Goal: Information Seeking & Learning: Learn about a topic

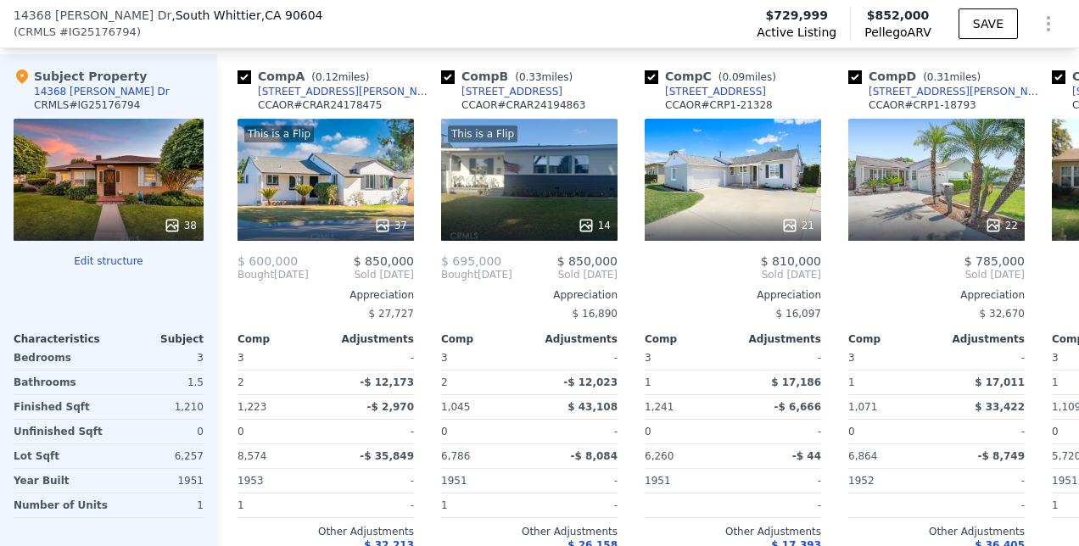
scroll to position [1747, 0]
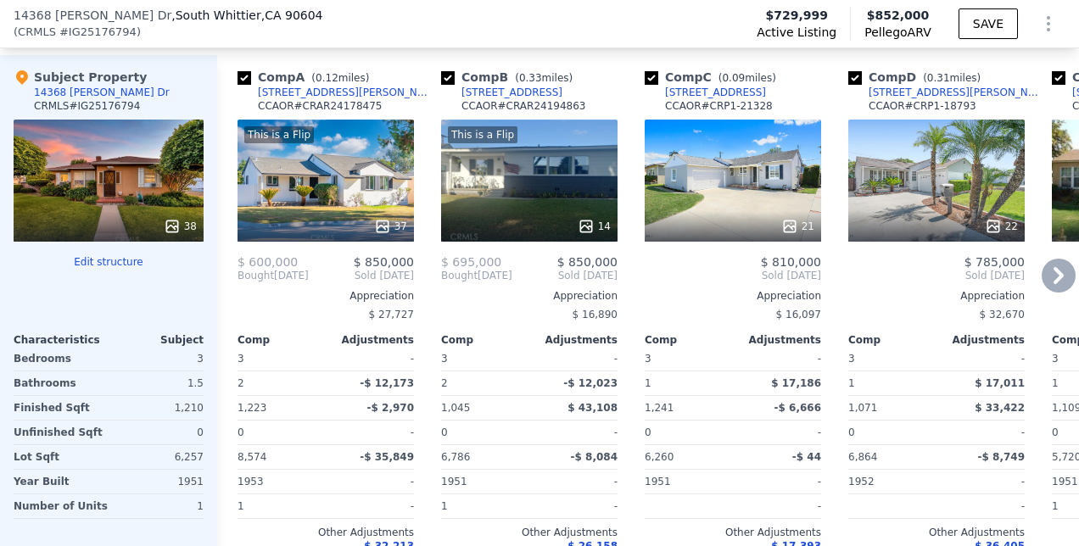
click at [1041, 284] on icon at bounding box center [1058, 276] width 34 height 34
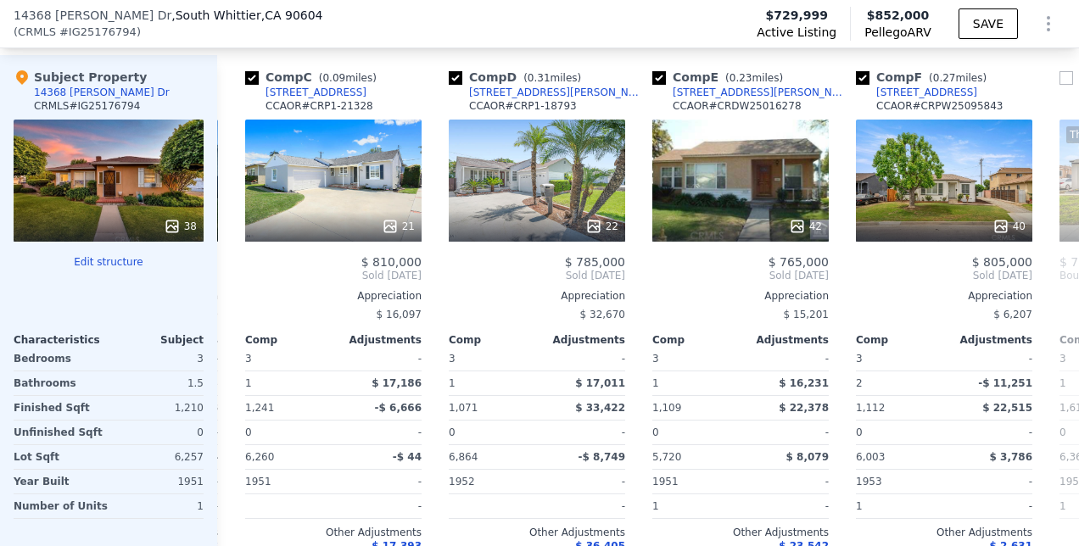
scroll to position [0, 407]
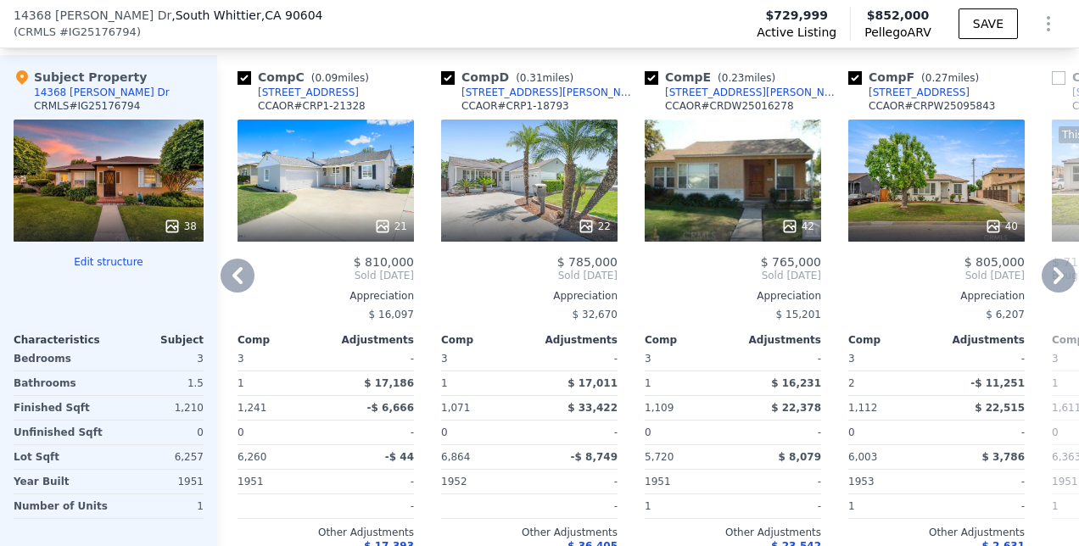
click at [1041, 284] on icon at bounding box center [1058, 276] width 34 height 34
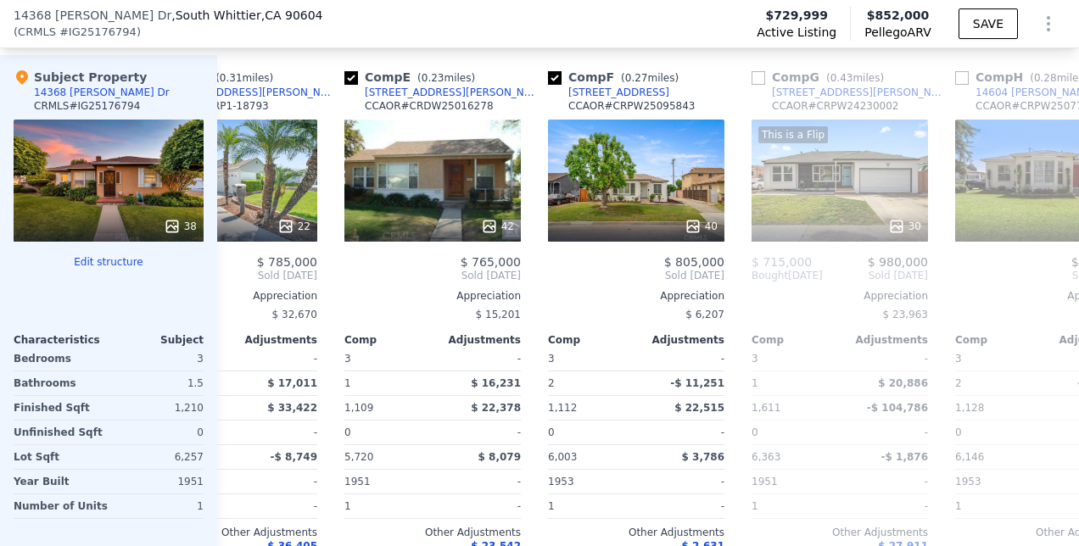
scroll to position [0, 814]
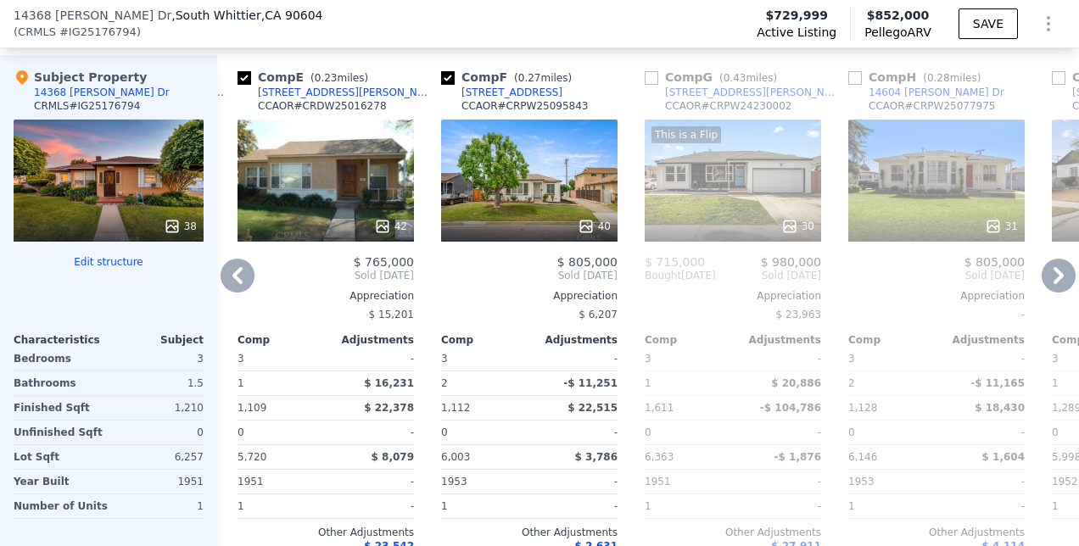
click at [239, 276] on icon at bounding box center [237, 276] width 34 height 34
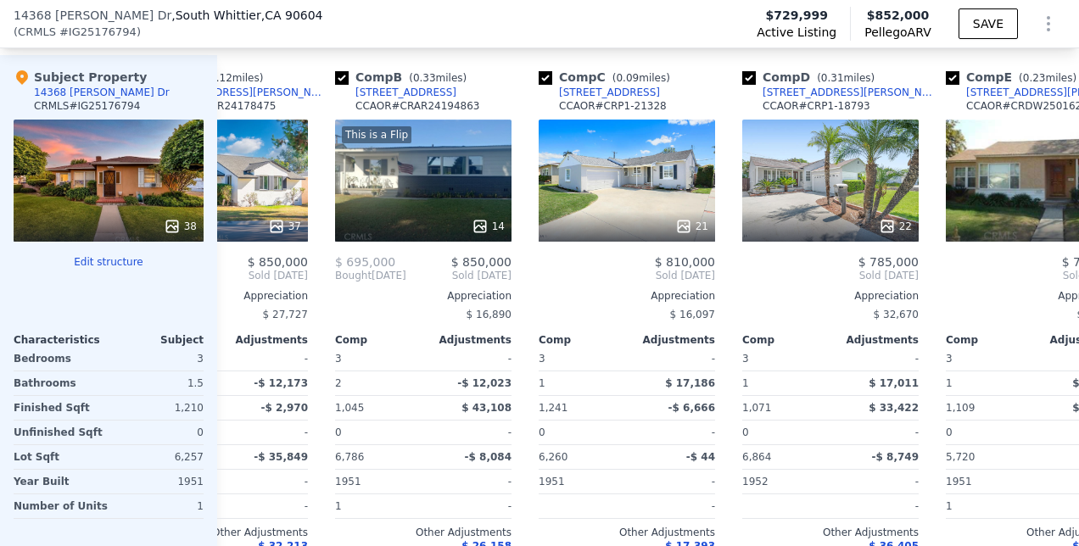
scroll to position [0, 0]
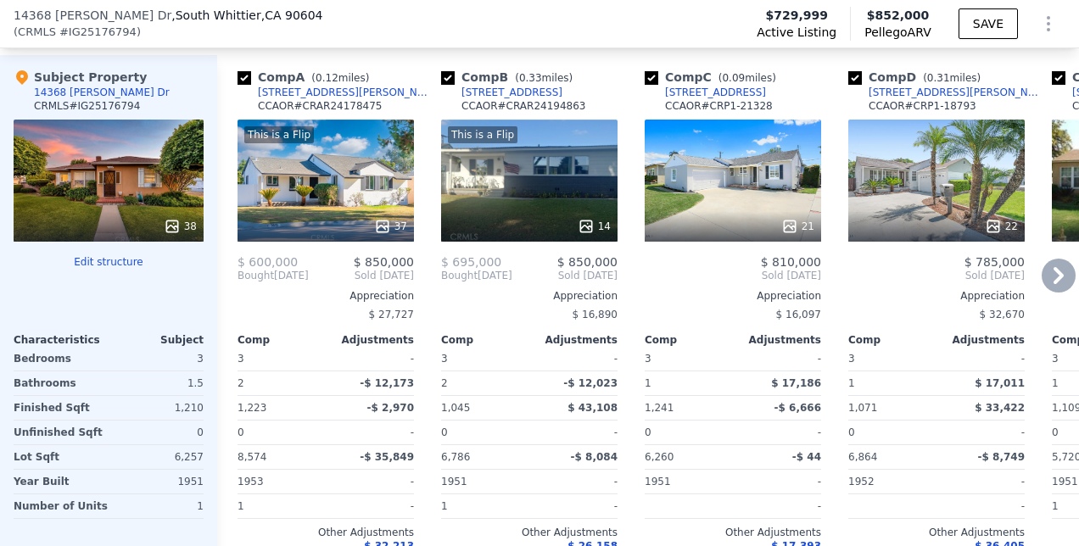
click at [375, 210] on div "This is a Flip 37" at bounding box center [325, 181] width 176 height 122
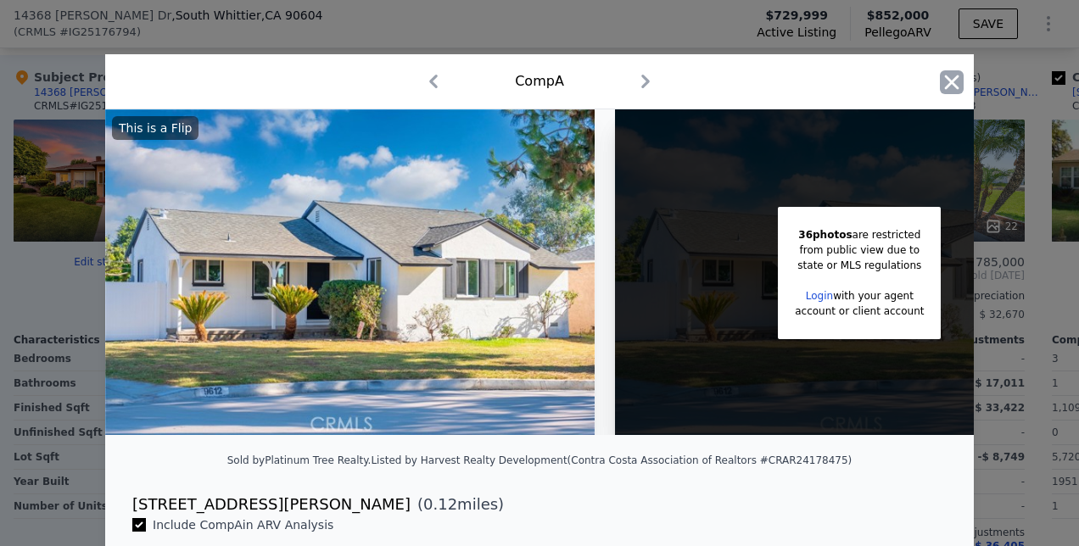
click at [945, 89] on icon "button" at bounding box center [952, 82] width 14 height 14
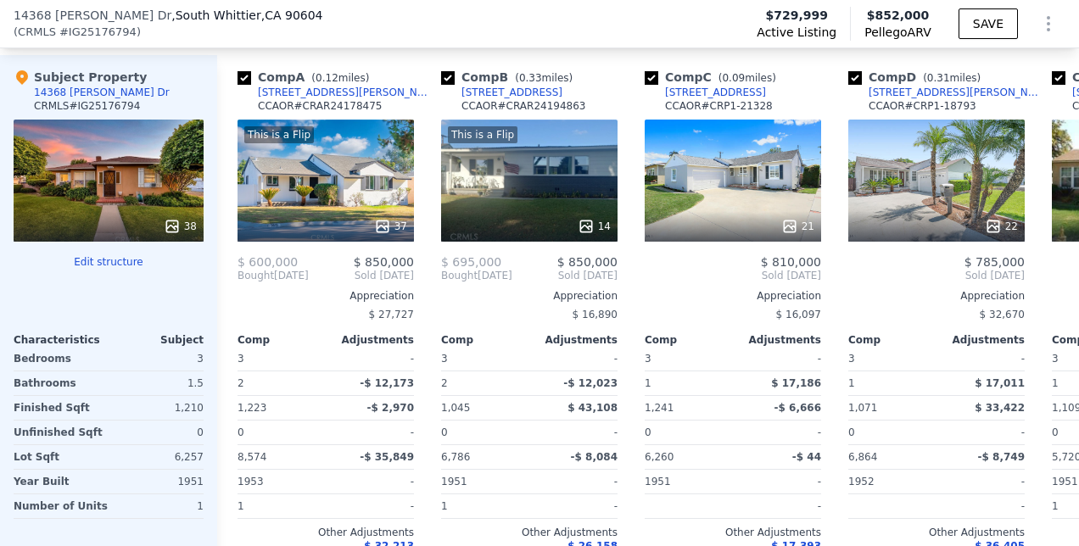
click at [938, 84] on span "0.31" at bounding box center [938, 78] width 23 height 12
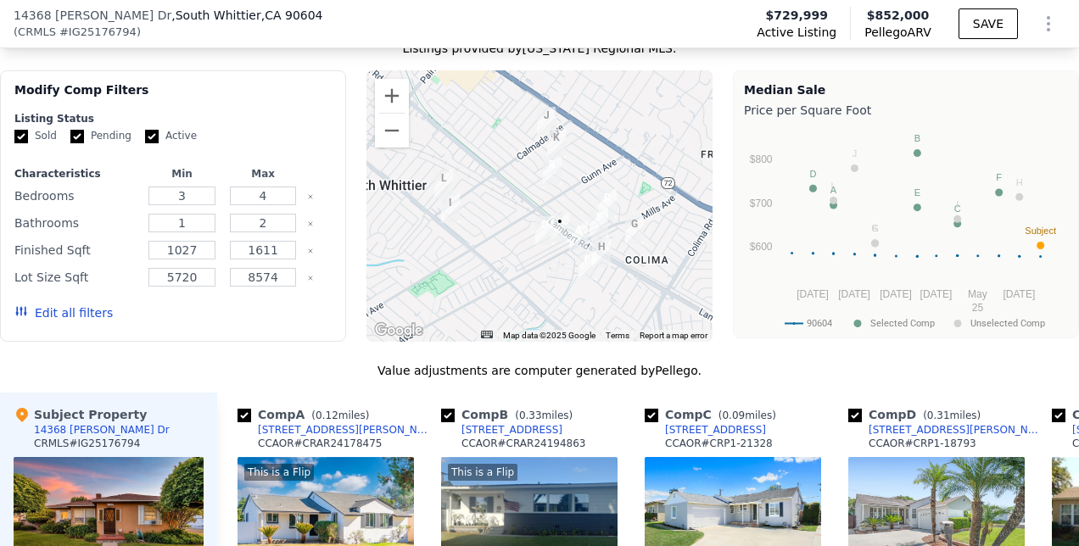
scroll to position [1408, 0]
click at [226, 140] on form "Listing Status Sold Pending Active Characteristics Min Max Bedrooms 3 4 Bathroo…" at bounding box center [172, 225] width 317 height 225
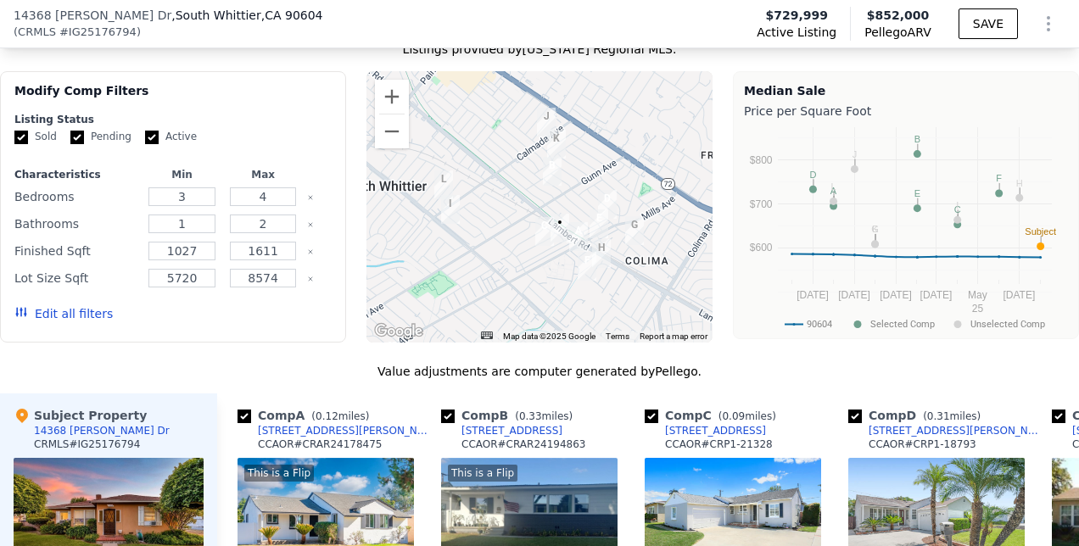
click at [578, 315] on div at bounding box center [539, 206] width 346 height 271
click at [562, 288] on div at bounding box center [539, 206] width 346 height 271
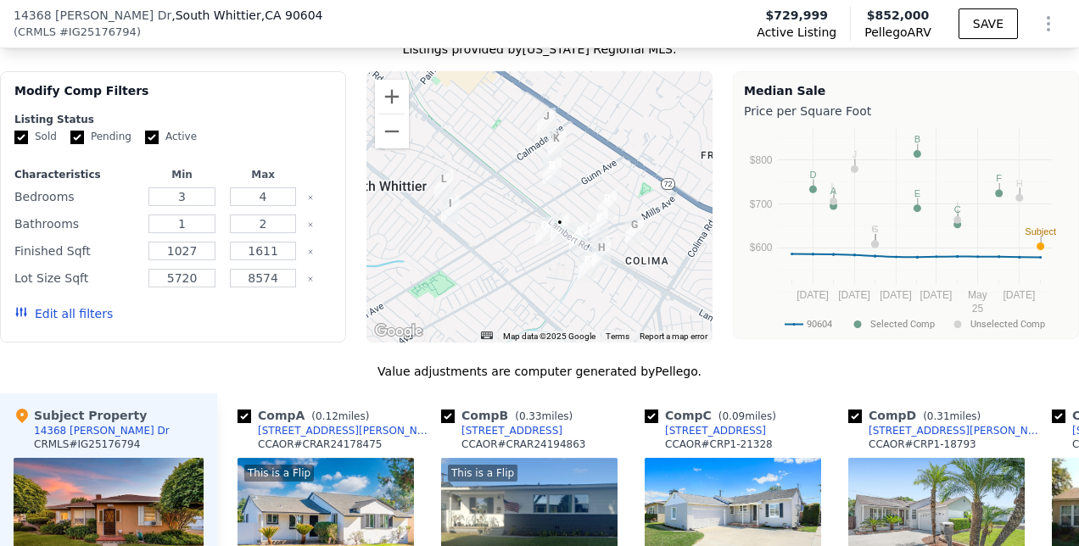
click at [562, 288] on div at bounding box center [539, 206] width 346 height 271
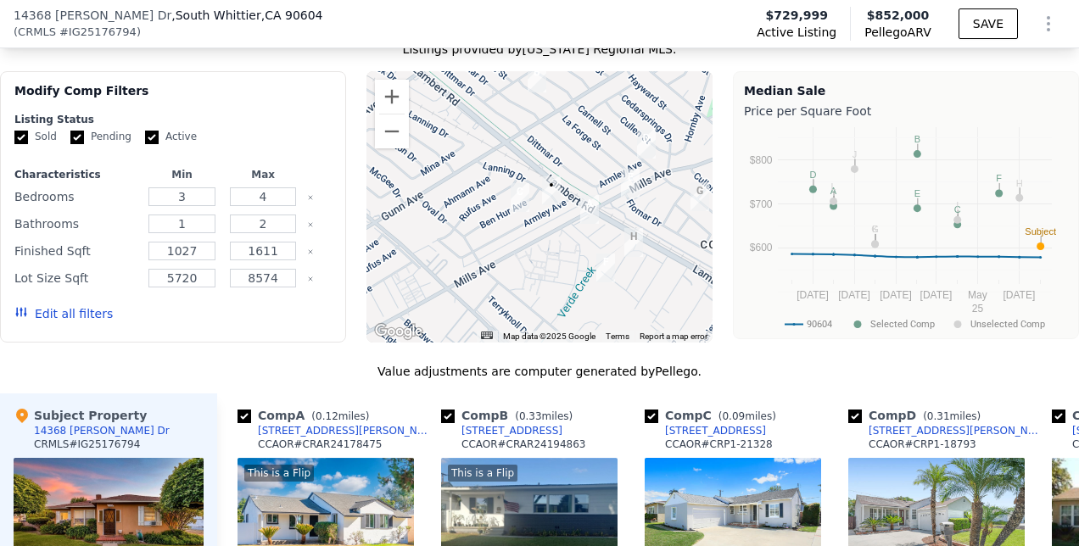
click at [562, 288] on div at bounding box center [539, 206] width 346 height 271
click at [561, 288] on div at bounding box center [539, 206] width 346 height 271
click at [615, 326] on div at bounding box center [539, 206] width 346 height 271
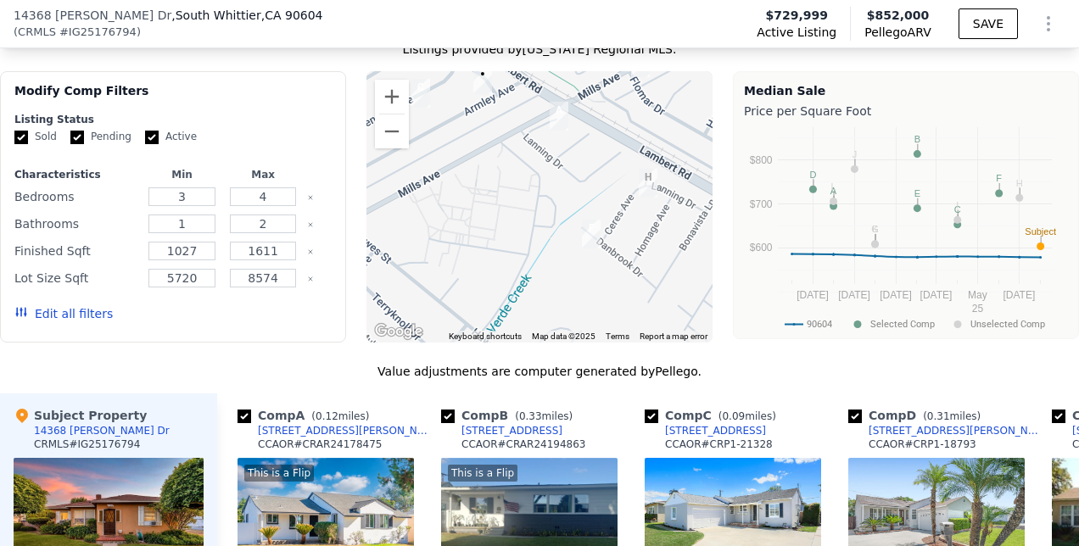
click at [593, 274] on div at bounding box center [539, 206] width 346 height 271
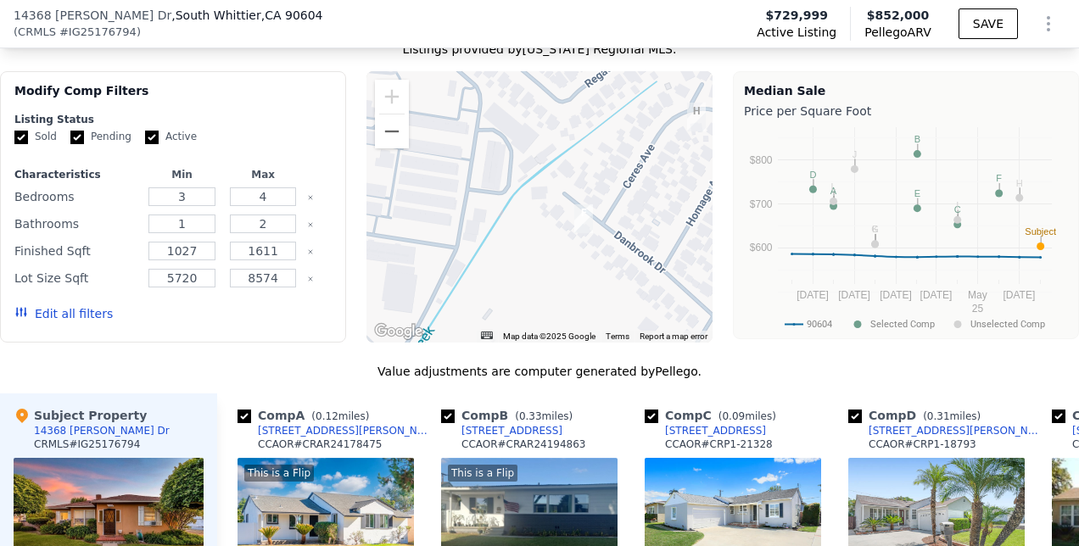
click at [593, 274] on div at bounding box center [539, 206] width 346 height 271
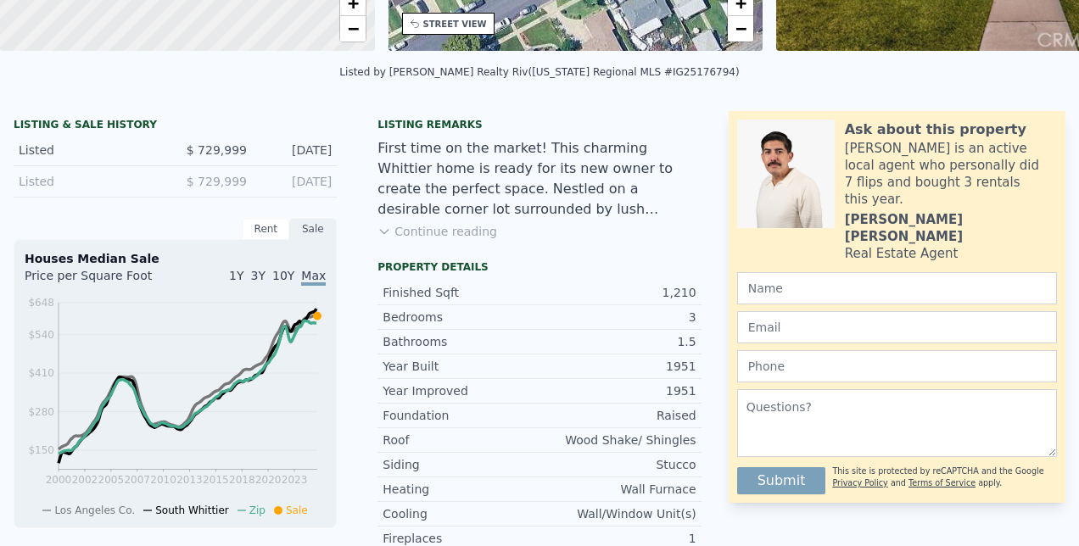
scroll to position [0, 0]
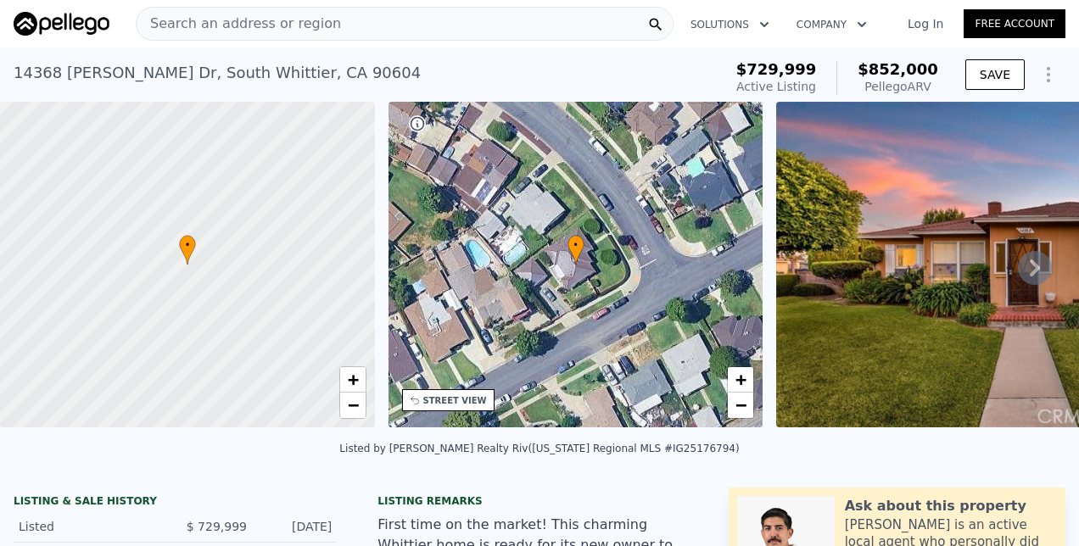
click at [398, 33] on div "Search an address or region" at bounding box center [405, 24] width 538 height 34
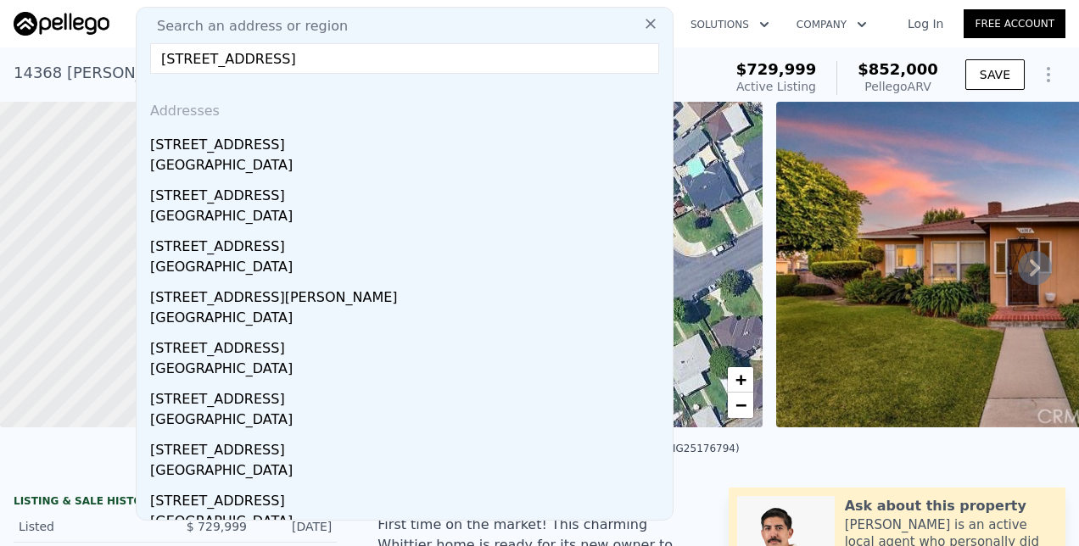
type input "[STREET_ADDRESS]"
